Goal: Task Accomplishment & Management: Use online tool/utility

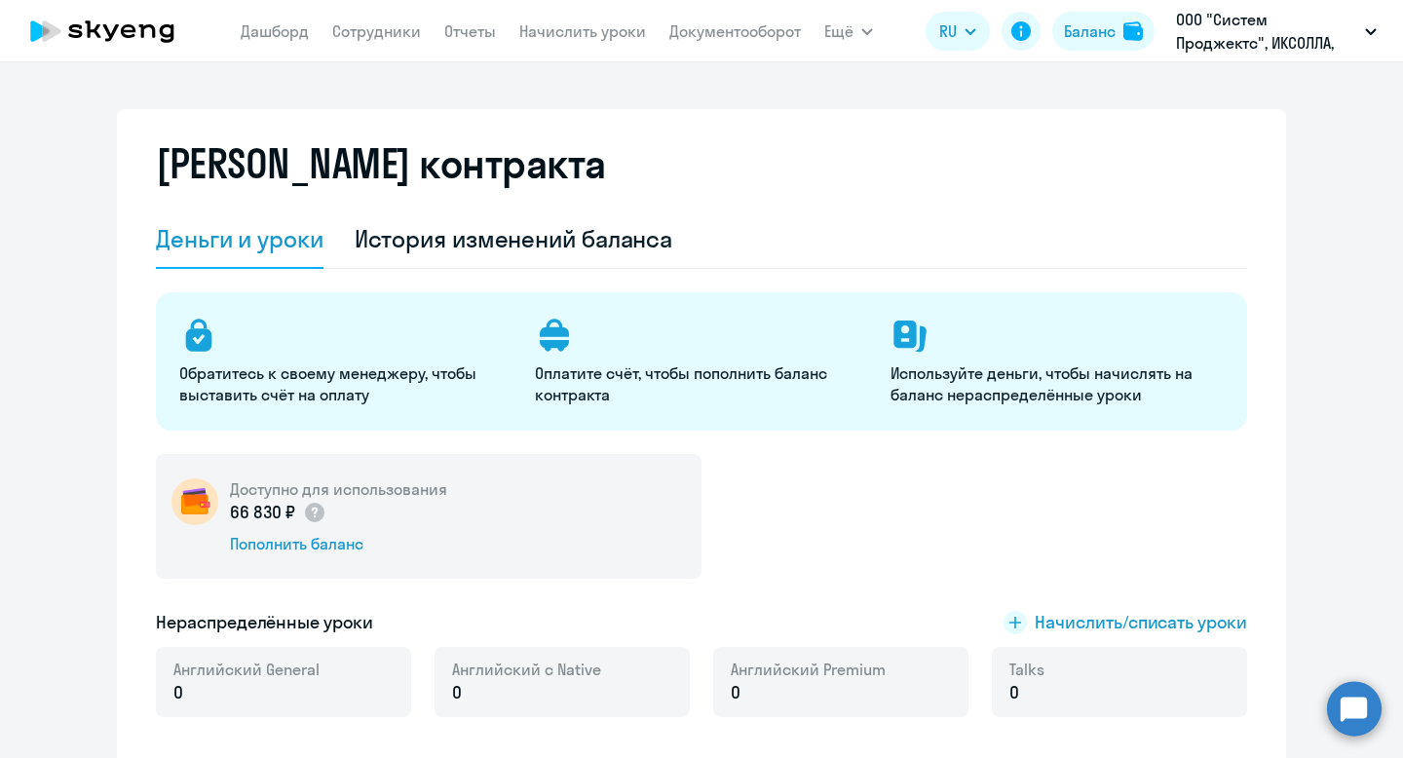
select select "english_adult_not_native_speaker"
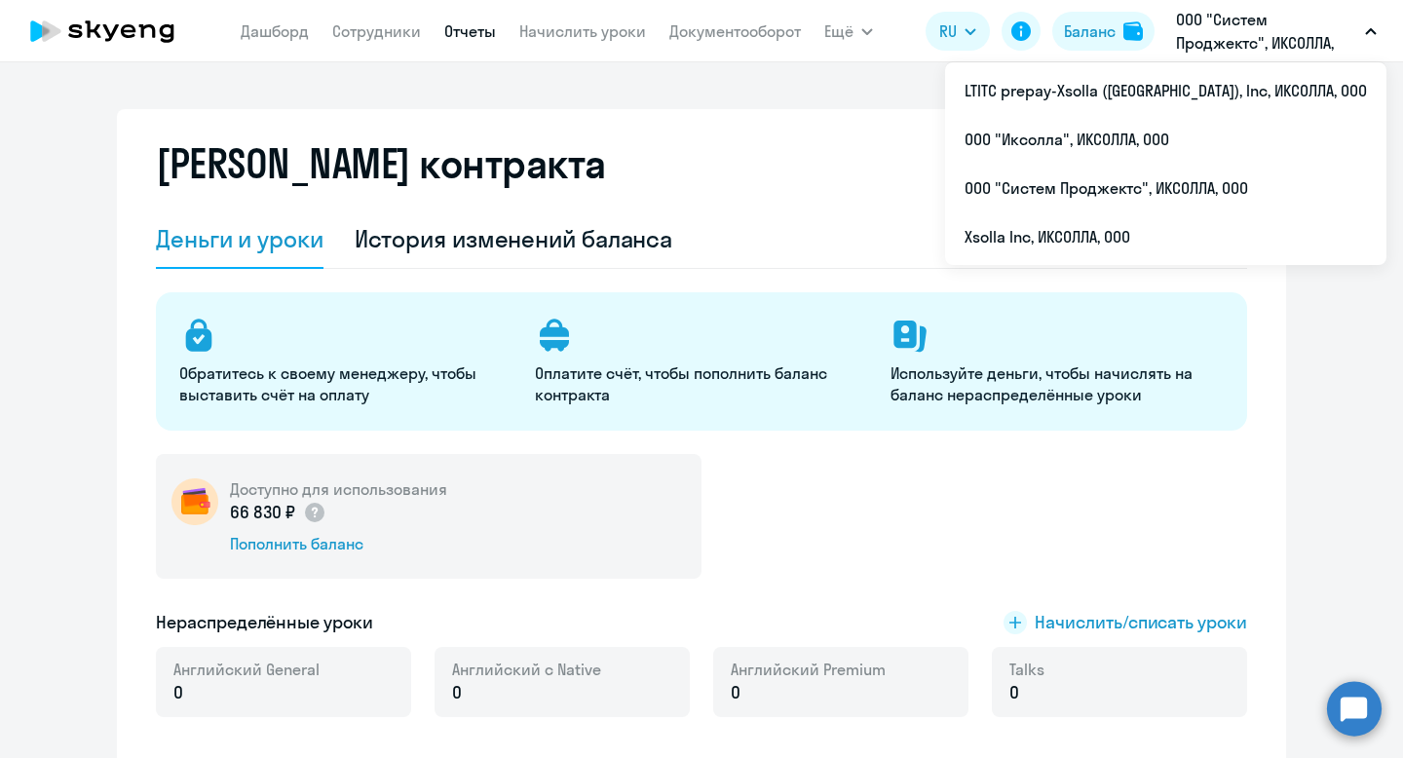
click at [472, 29] on link "Отчеты" at bounding box center [470, 30] width 52 height 19
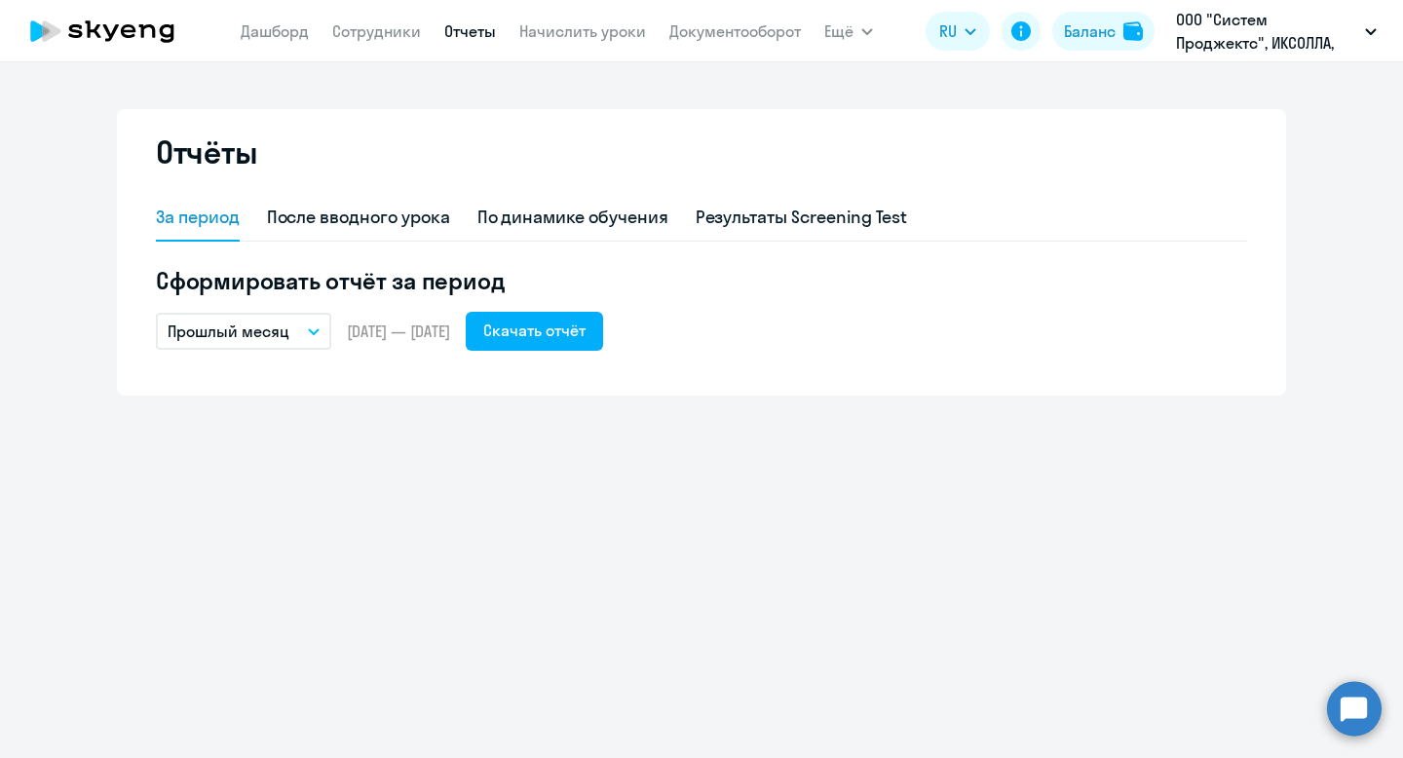
click at [258, 335] on p "Прошлый месяц" at bounding box center [229, 331] width 122 height 23
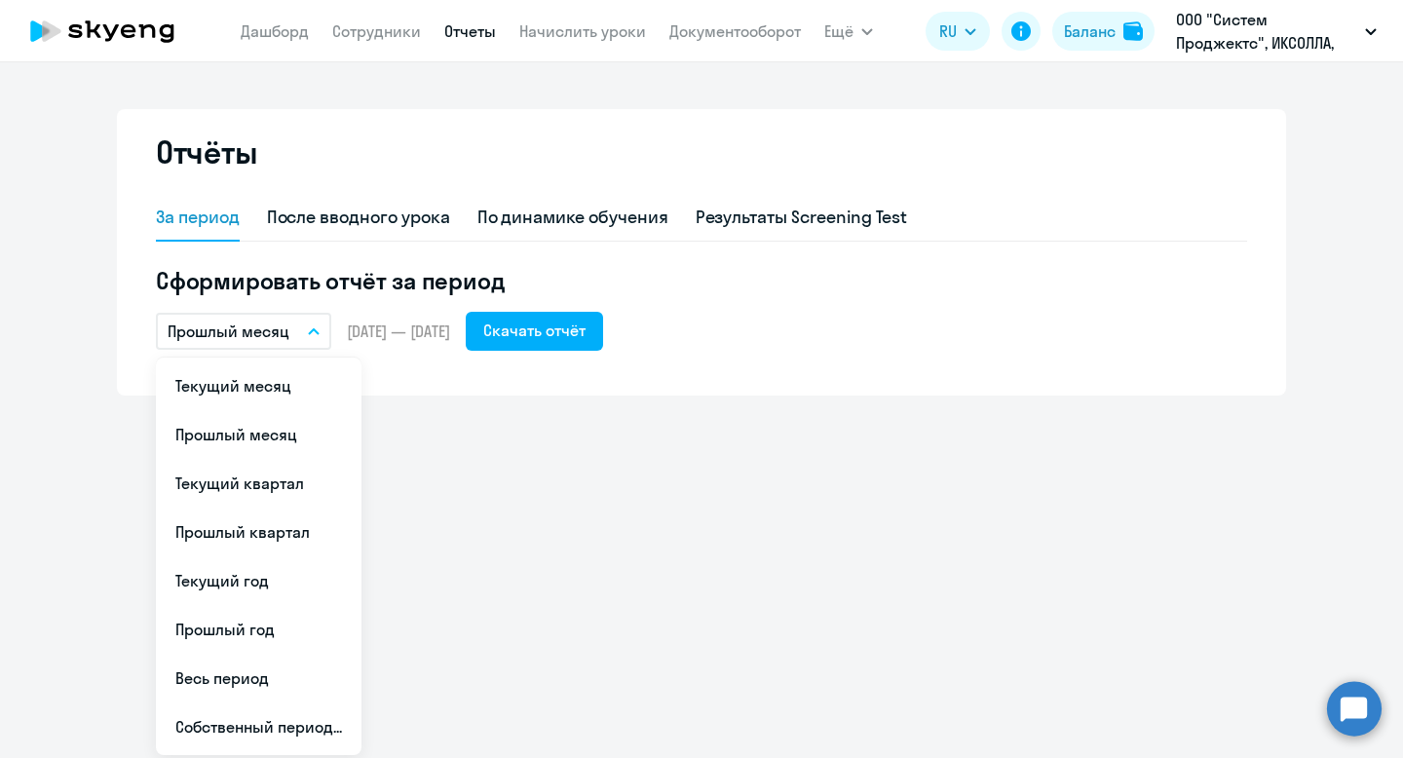
click at [458, 396] on div "Отчёты За период После вводного урока По динамике обучения Результаты Screening…" at bounding box center [701, 410] width 1403 height 696
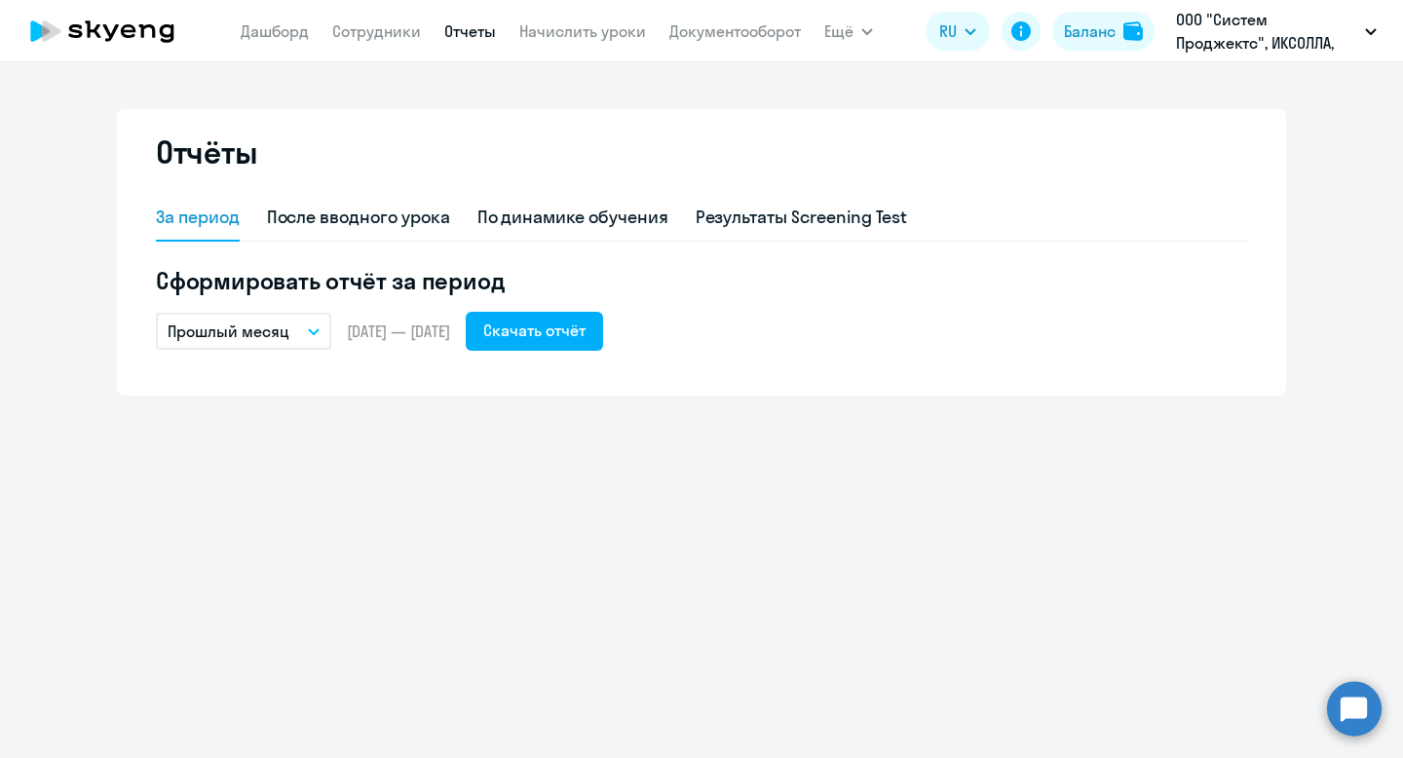
click at [560, 354] on div "За период После вводного урока По динамике обучения Результаты Screening Test С…" at bounding box center [702, 283] width 1092 height 177
click at [560, 329] on div "Скачать отчёт" at bounding box center [534, 330] width 102 height 23
